Goal: Information Seeking & Learning: Understand process/instructions

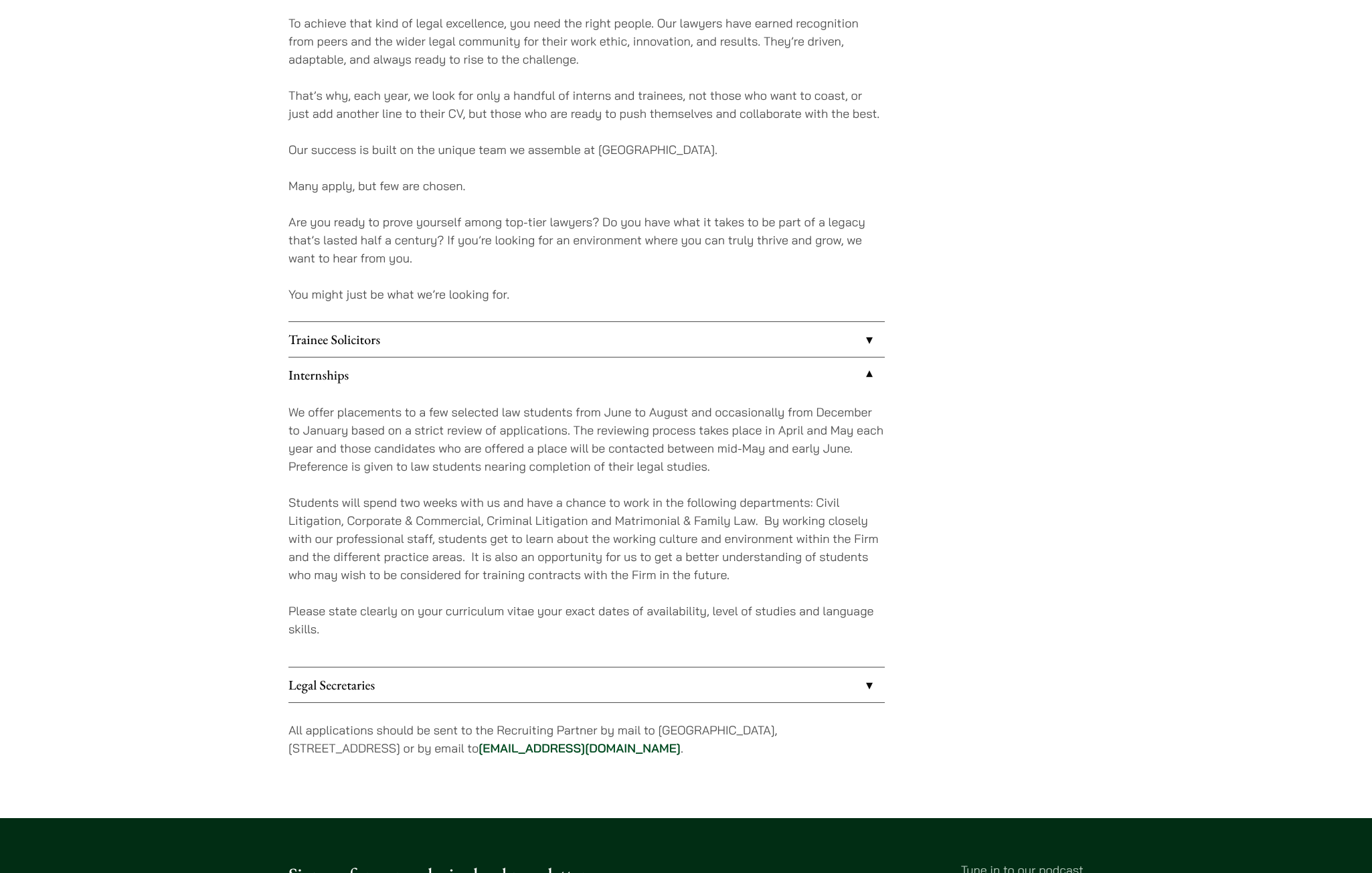
scroll to position [916, 0]
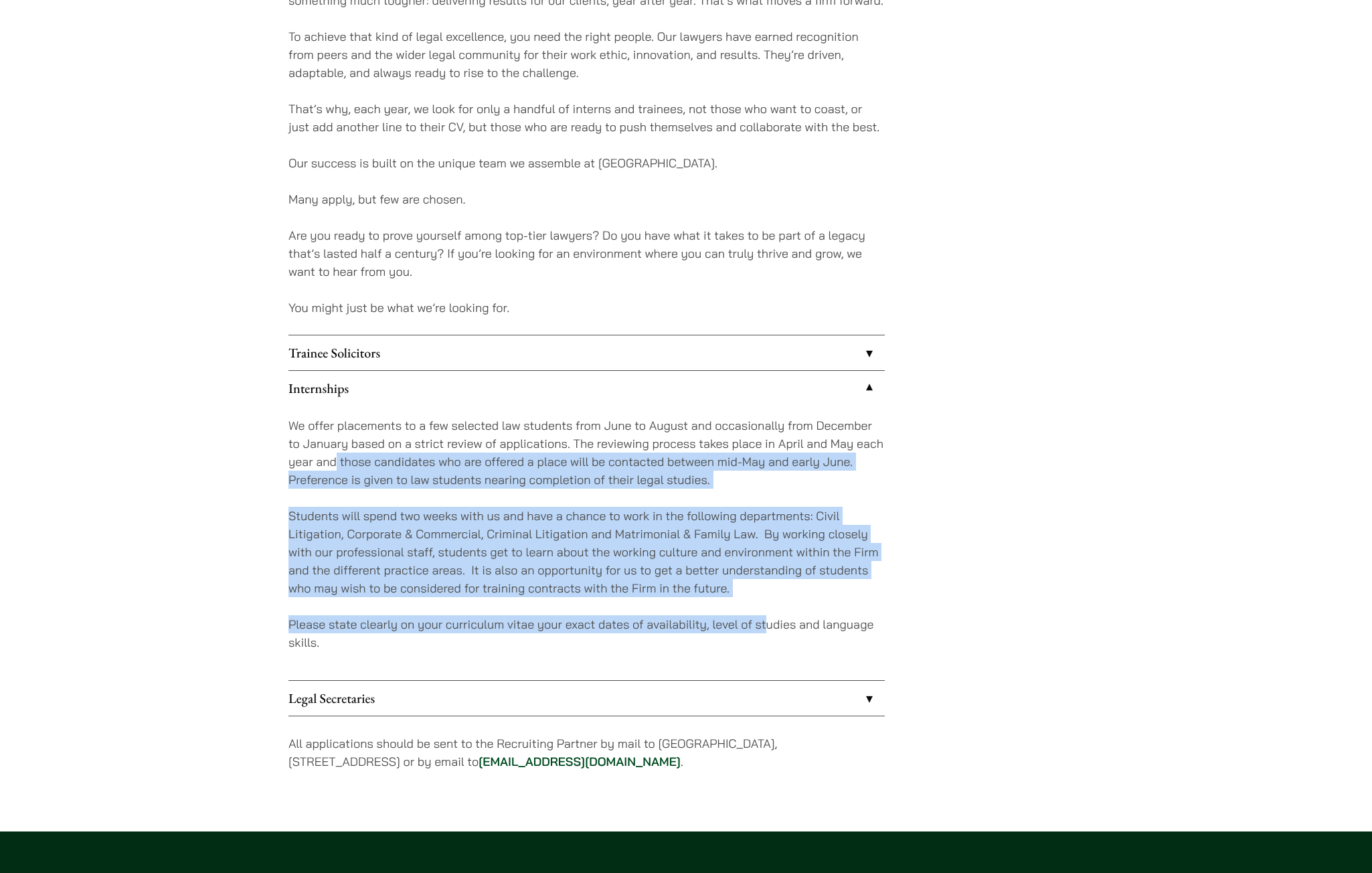
drag, startPoint x: 334, startPoint y: 464, endPoint x: 769, endPoint y: 613, distance: 459.8
click at [769, 613] on div "We offer placements to a few selected law students from June to August and occa…" at bounding box center [586, 543] width 596 height 274
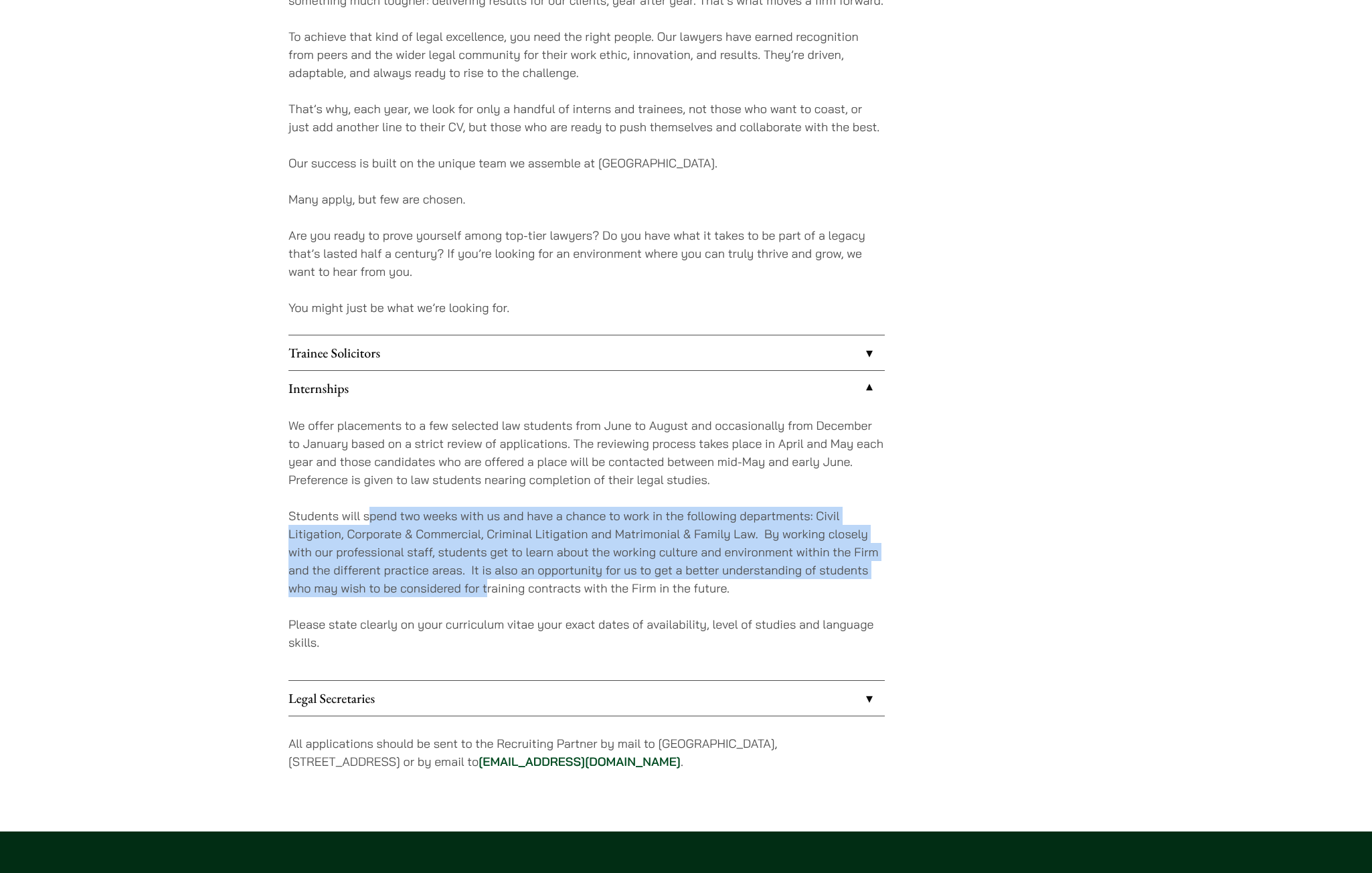
drag, startPoint x: 372, startPoint y: 513, endPoint x: 490, endPoint y: 597, distance: 144.8
click at [490, 597] on p "Students will spend two weeks with us and have a chance to work in the followin…" at bounding box center [586, 551] width 596 height 90
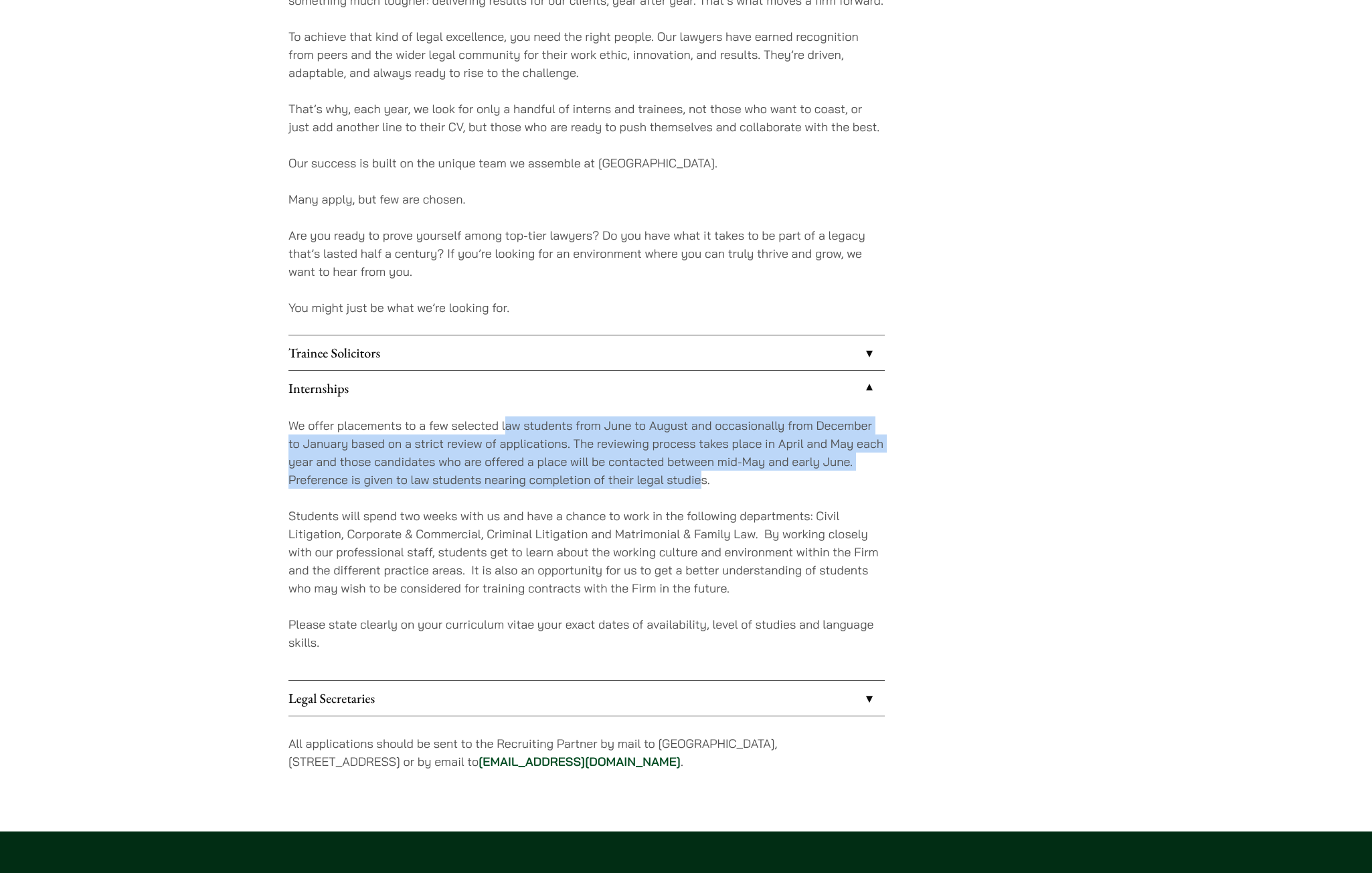
drag, startPoint x: 505, startPoint y: 427, endPoint x: 703, endPoint y: 482, distance: 205.5
click at [703, 482] on p "We offer placements to a few selected law students from June to August and occa…" at bounding box center [586, 452] width 596 height 72
drag, startPoint x: 703, startPoint y: 482, endPoint x: 316, endPoint y: 432, distance: 390.2
click at [316, 432] on p "We offer placements to a few selected law students from June to August and occa…" at bounding box center [586, 452] width 596 height 72
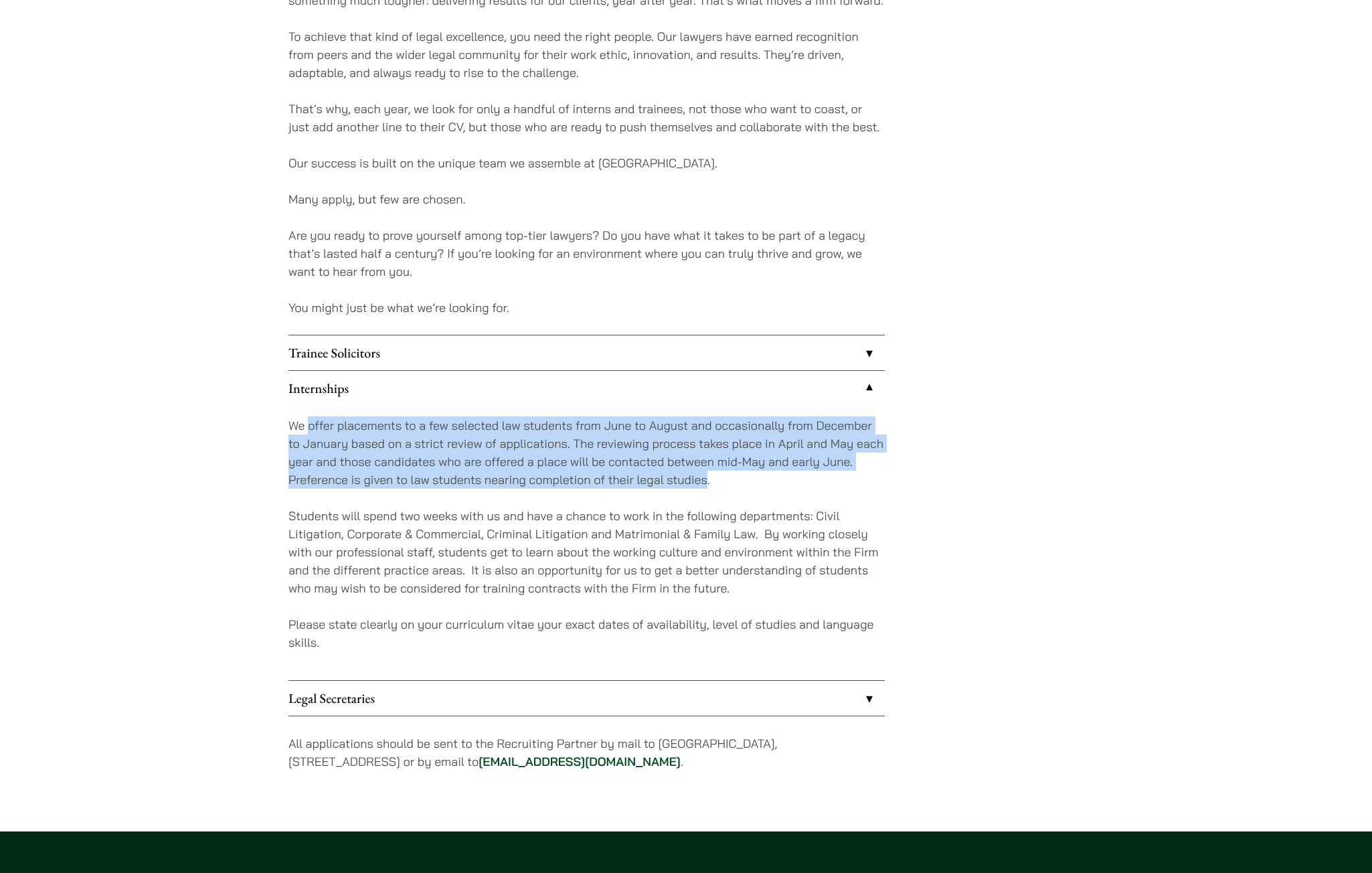
click at [316, 432] on p "We offer placements to a few selected law students from June to August and occa…" at bounding box center [586, 452] width 596 height 72
drag, startPoint x: 318, startPoint y: 422, endPoint x: 665, endPoint y: 508, distance: 357.5
click at [665, 508] on div "We offer placements to a few selected law students from June to August and occa…" at bounding box center [586, 543] width 596 height 274
click at [665, 508] on p "Students will spend two weeks with us and have a chance to work in the followin…" at bounding box center [586, 551] width 596 height 90
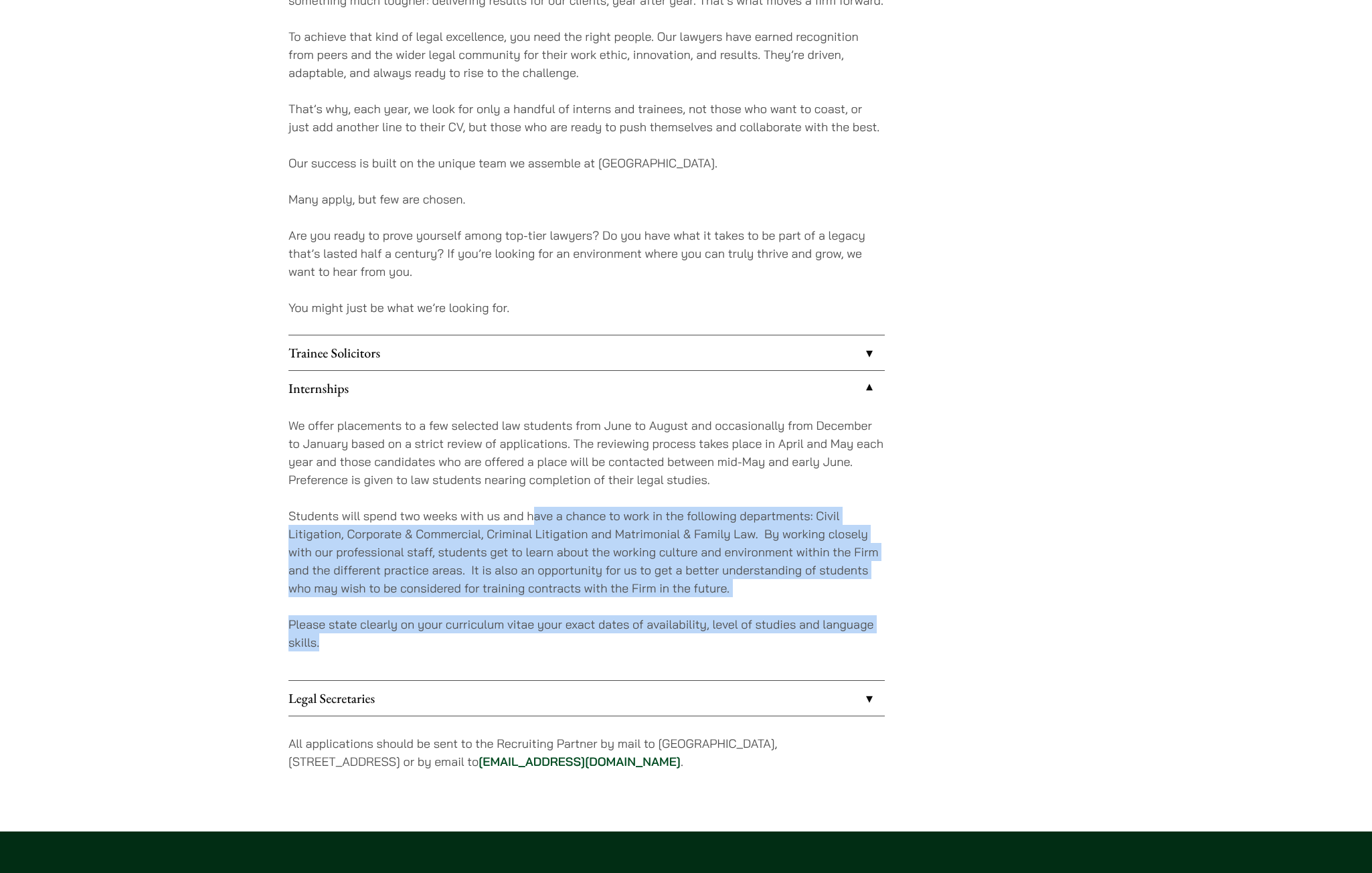
drag, startPoint x: 536, startPoint y: 513, endPoint x: 584, endPoint y: 639, distance: 134.8
click at [584, 639] on div "We offer placements to a few selected law students from June to August and occa…" at bounding box center [586, 543] width 596 height 274
click at [584, 639] on p "Please state clearly on your curriculum vitae your exact dates of availability,…" at bounding box center [586, 633] width 596 height 36
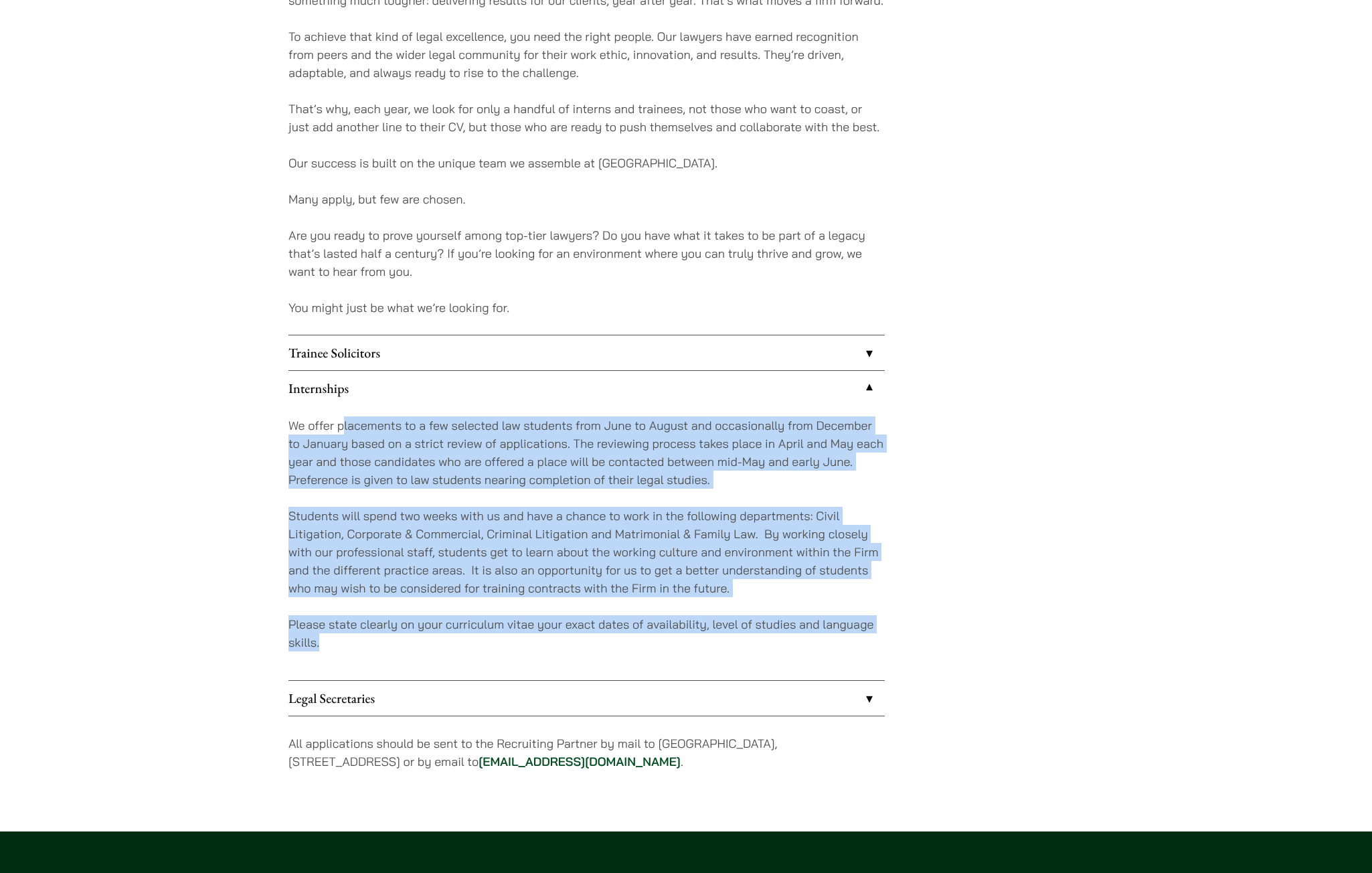
drag, startPoint x: 420, startPoint y: 641, endPoint x: 344, endPoint y: 434, distance: 220.5
click at [344, 434] on div "We offer placements to a few selected law students from June to August and occa…" at bounding box center [586, 543] width 596 height 274
click at [344, 434] on p "We offer placements to a few selected law students from June to August and occa…" at bounding box center [586, 452] width 596 height 72
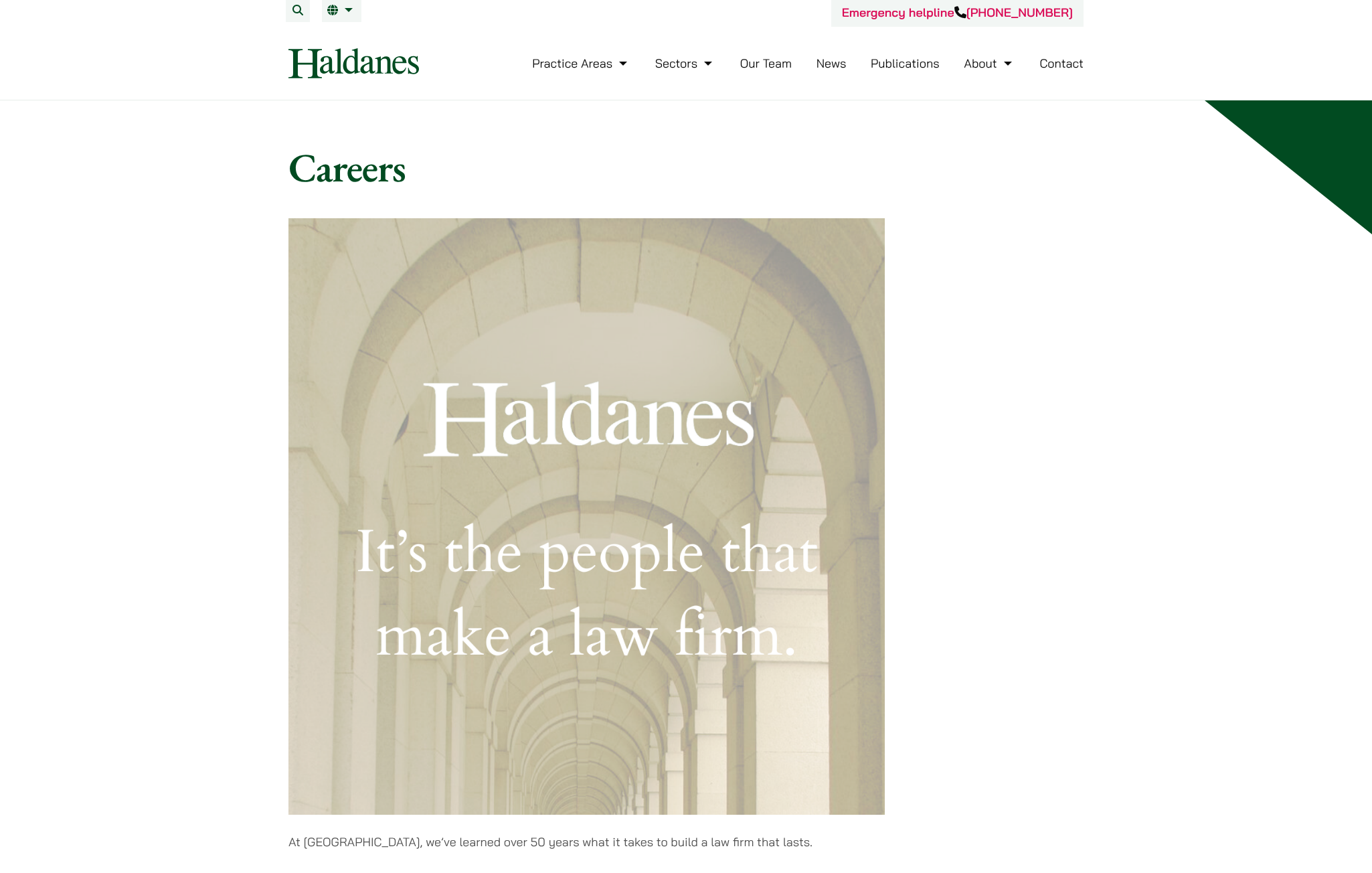
scroll to position [0, 0]
